Goal: Find specific page/section: Find specific page/section

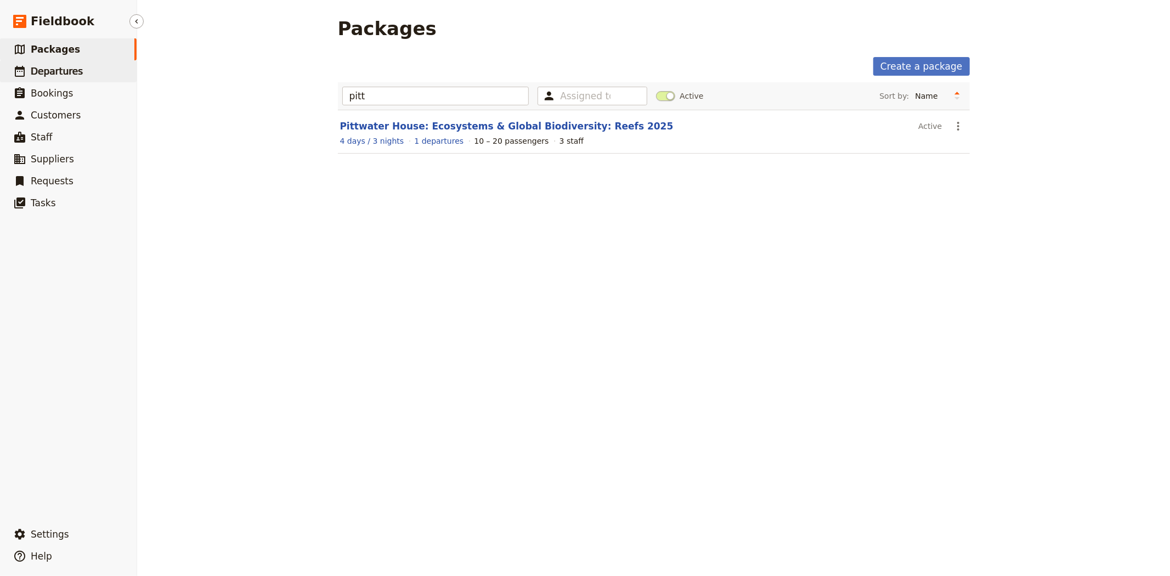
click at [47, 70] on span "Departures" at bounding box center [57, 71] width 52 height 11
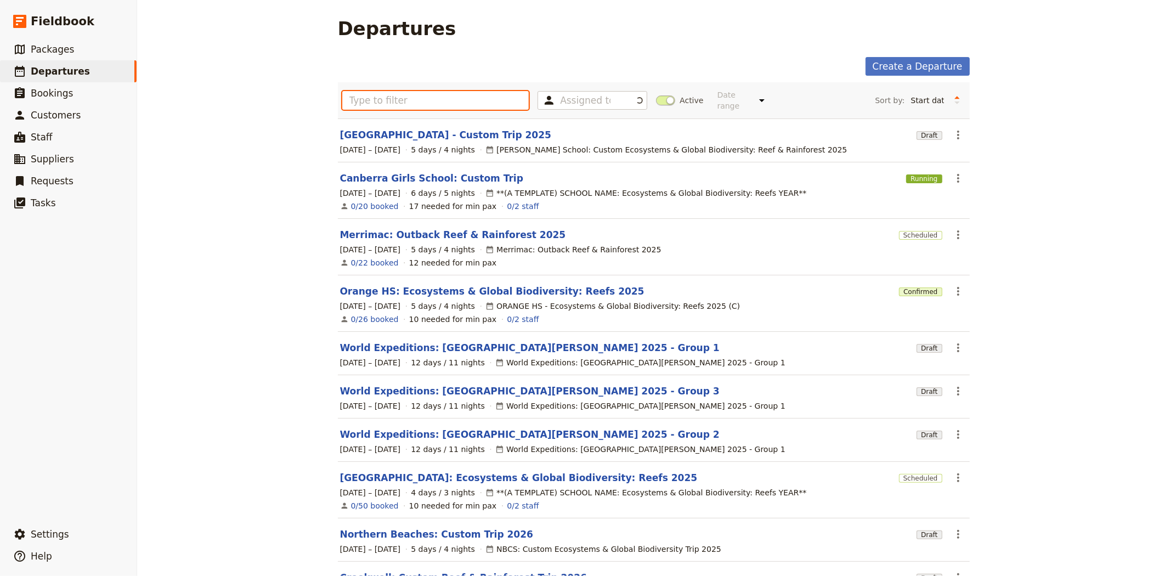
click at [383, 94] on input "text" at bounding box center [435, 100] width 187 height 19
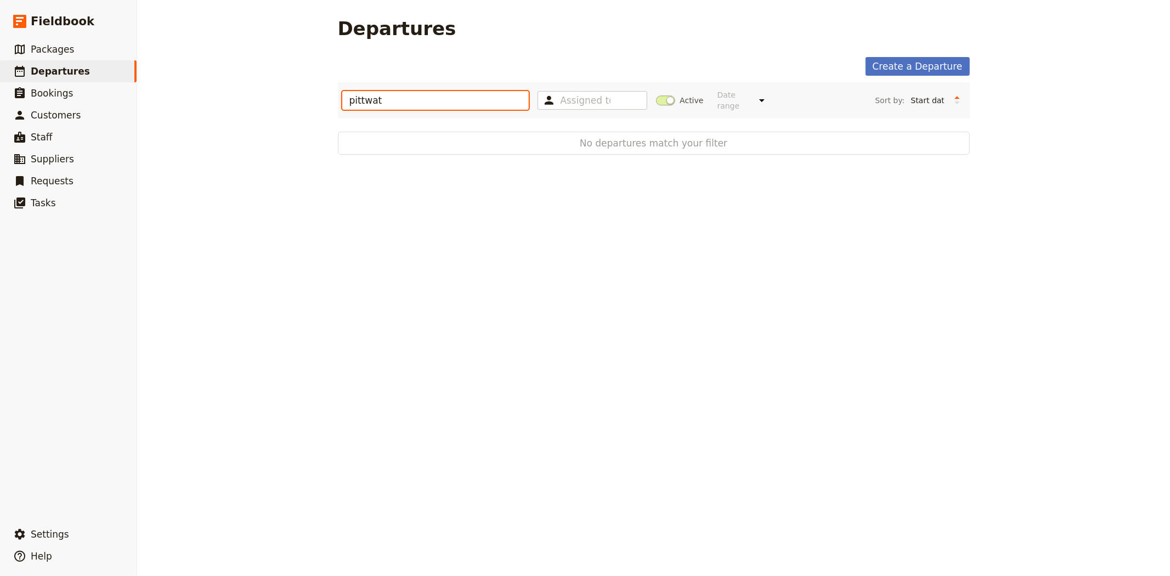
type input "pittwat"
click at [656, 98] on span at bounding box center [665, 100] width 19 height 10
click at [656, 95] on input "Active" at bounding box center [656, 95] width 0 height 0
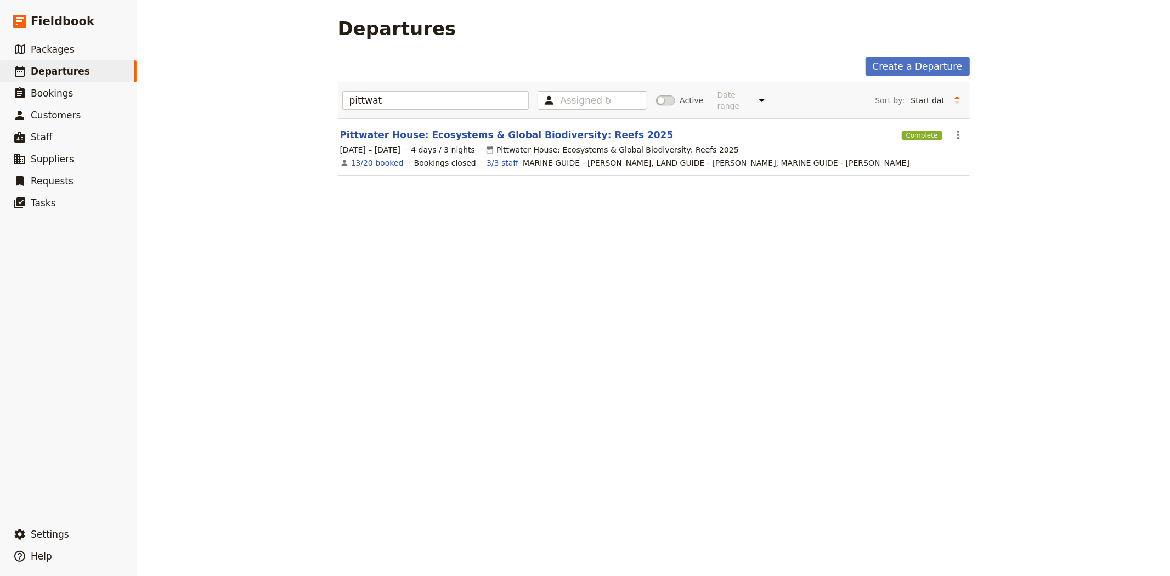
click at [502, 128] on link "Pittwater House: Ecosystems & Global Biodiversity: Reefs 2025" at bounding box center [507, 134] width 334 height 13
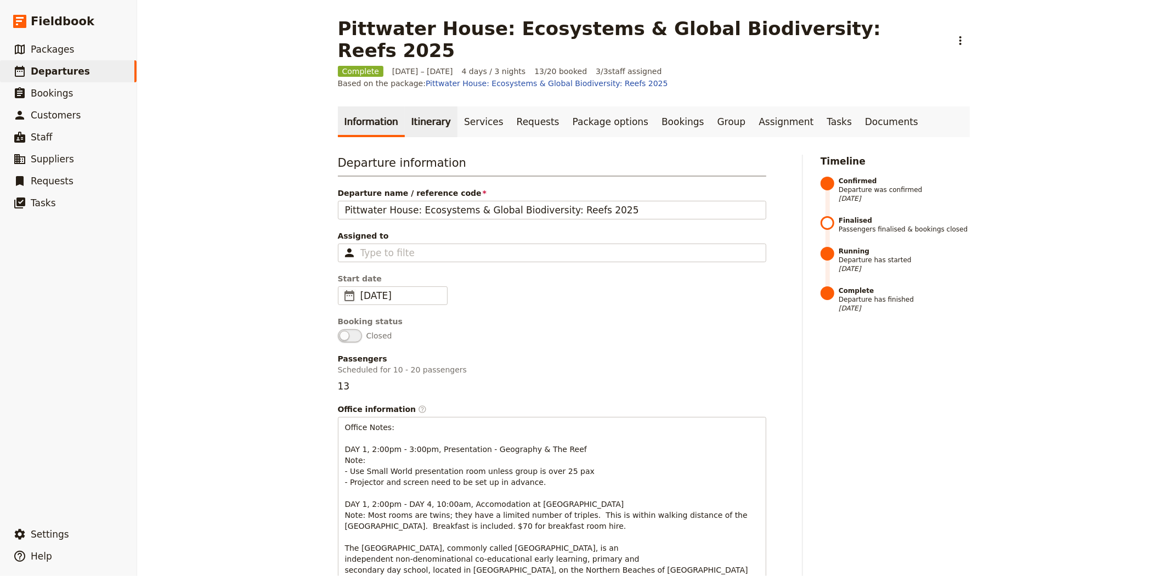
click at [426, 106] on link "Itinerary" at bounding box center [431, 121] width 53 height 31
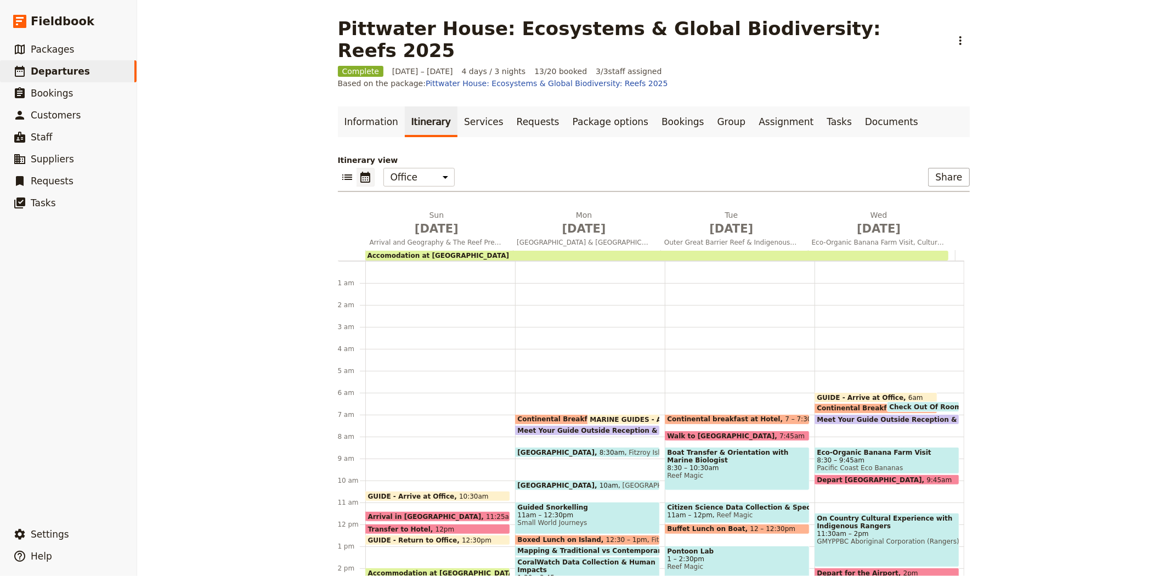
scroll to position [121, 0]
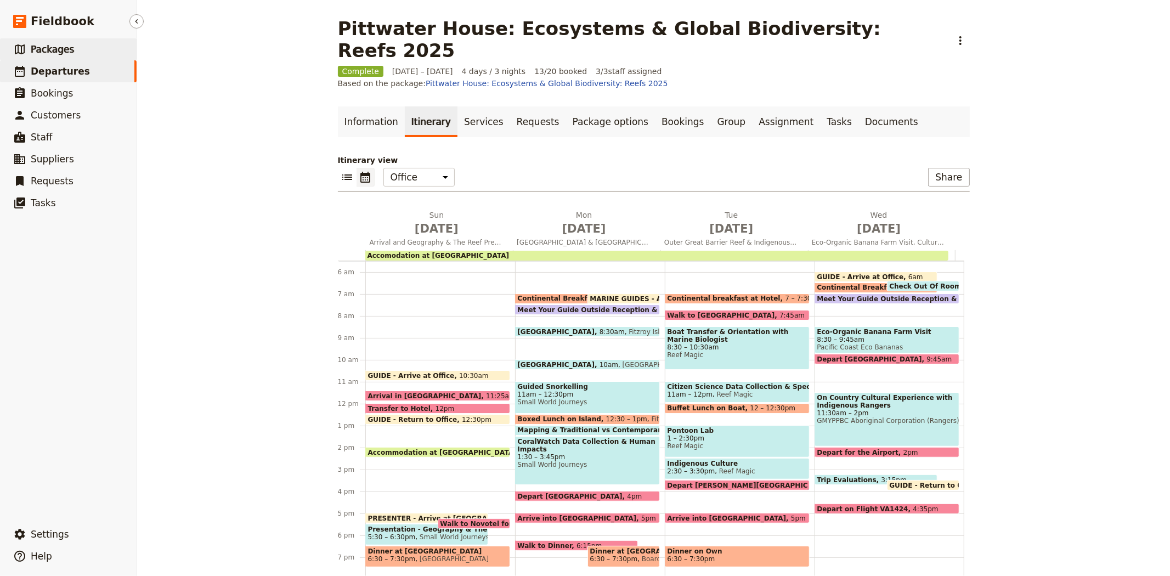
click at [49, 48] on span "Packages" at bounding box center [52, 49] width 43 height 11
